Goal: Information Seeking & Learning: Understand process/instructions

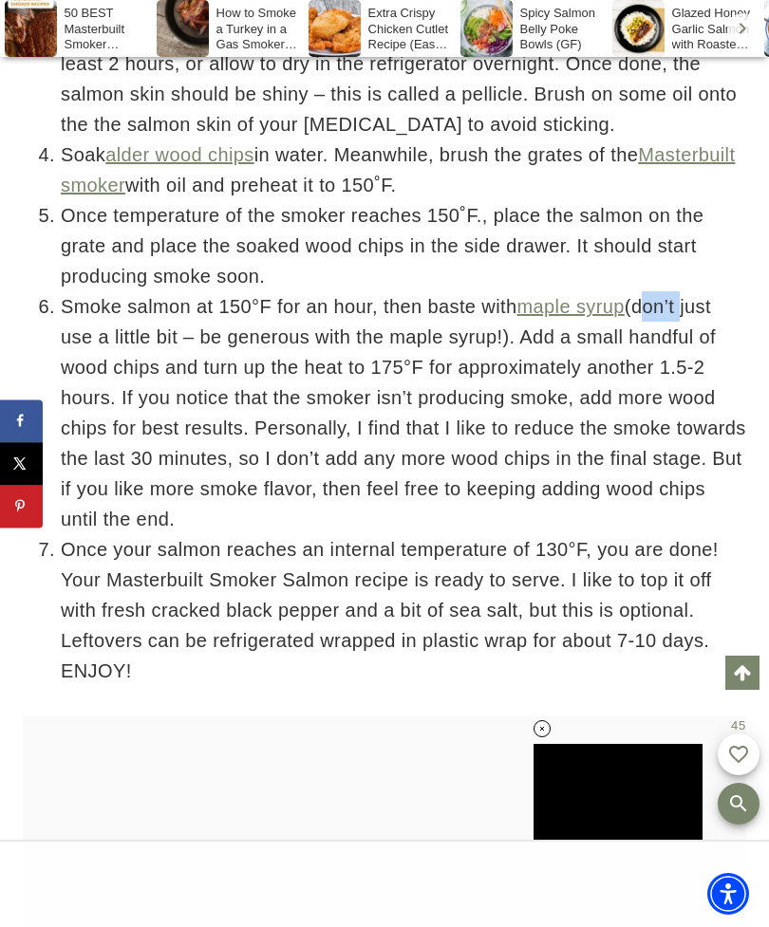
click at [691, 200] on li "Soak alder wood chips in water. Meanwhile, brush the grates of the Masterbuilt …" at bounding box center [403, 170] width 685 height 61
